Goal: Find specific fact: Find specific fact

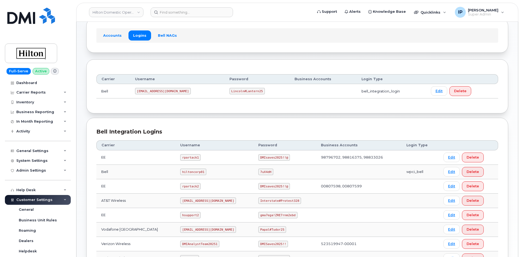
scroll to position [131, 0]
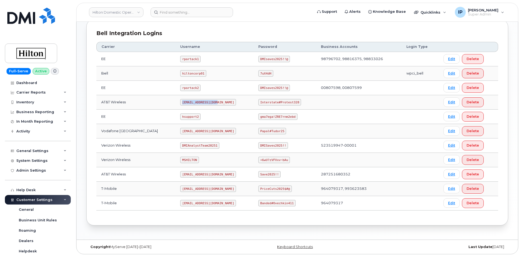
drag, startPoint x: 206, startPoint y: 102, endPoint x: 174, endPoint y: 105, distance: 31.9
click at [180, 105] on code "[EMAIL_ADDRESS][DOMAIN_NAME]" at bounding box center [208, 102] width 56 height 7
copy code "[EMAIL_ADDRESS][DOMAIN_NAME]"
drag, startPoint x: 291, startPoint y: 102, endPoint x: 249, endPoint y: 101, distance: 41.9
click at [254, 101] on td "Interstate#Protest328" at bounding box center [285, 102] width 63 height 14
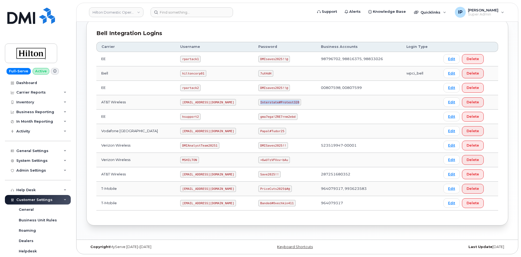
copy code "Interstate#Protest328"
